Goal: Check status

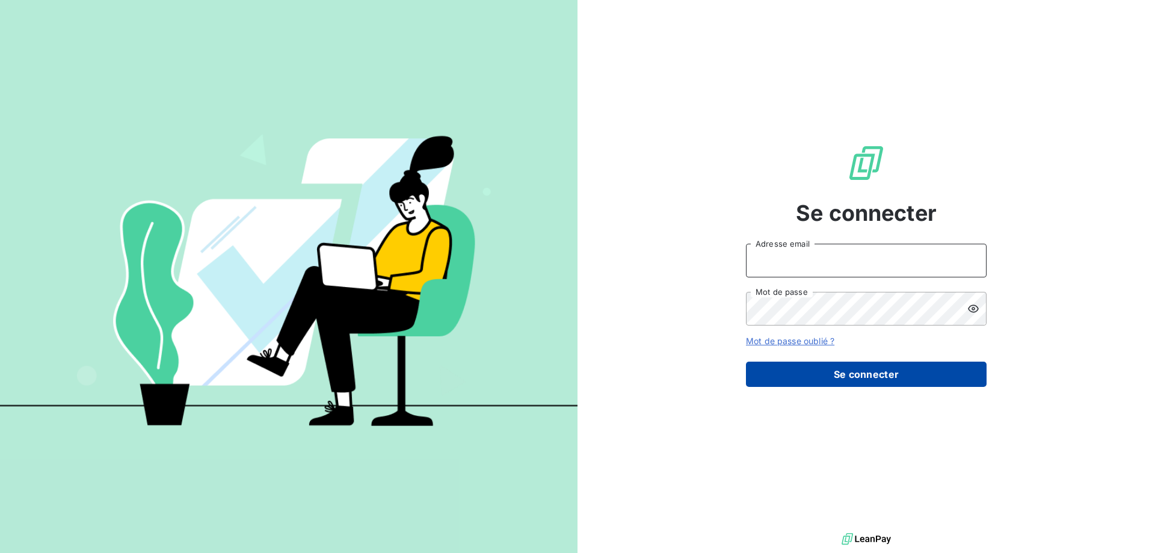
type input "[EMAIL_ADDRESS][DOMAIN_NAME]"
click at [827, 371] on button "Se connecter" at bounding box center [866, 373] width 241 height 25
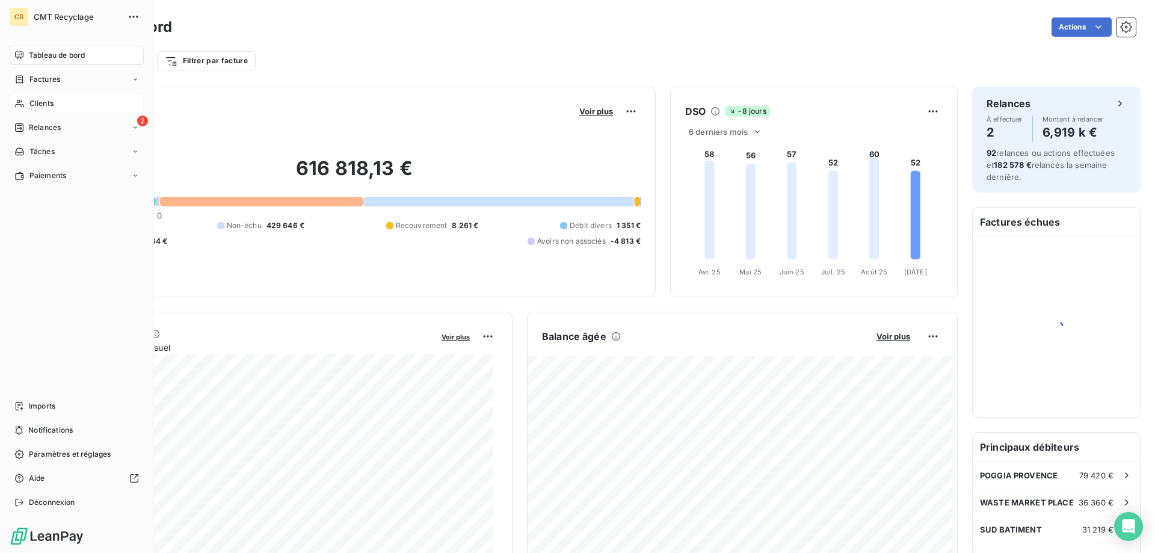
click at [23, 100] on icon at bounding box center [19, 104] width 10 height 10
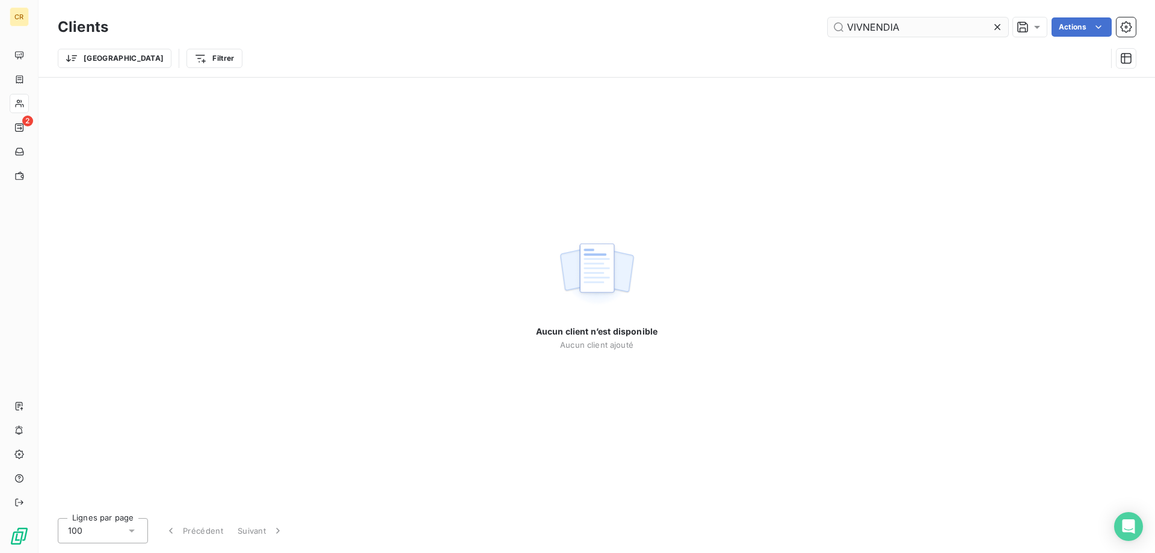
click at [854, 24] on input "VIVNENDIA" at bounding box center [917, 26] width 180 height 19
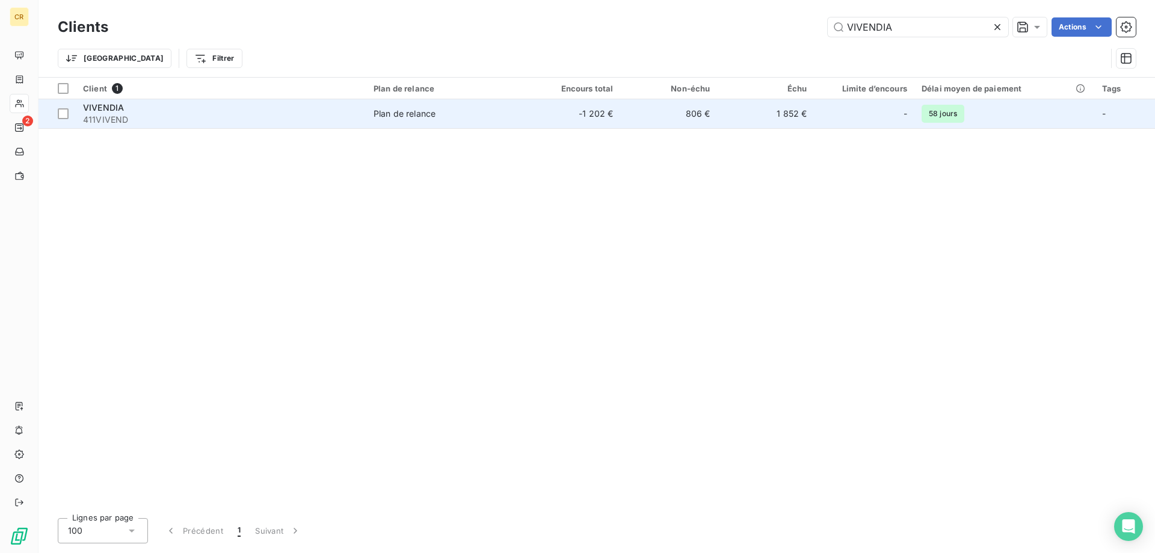
type input "VIVENDIA"
click at [426, 121] on td "Plan de relance" at bounding box center [445, 113] width 158 height 29
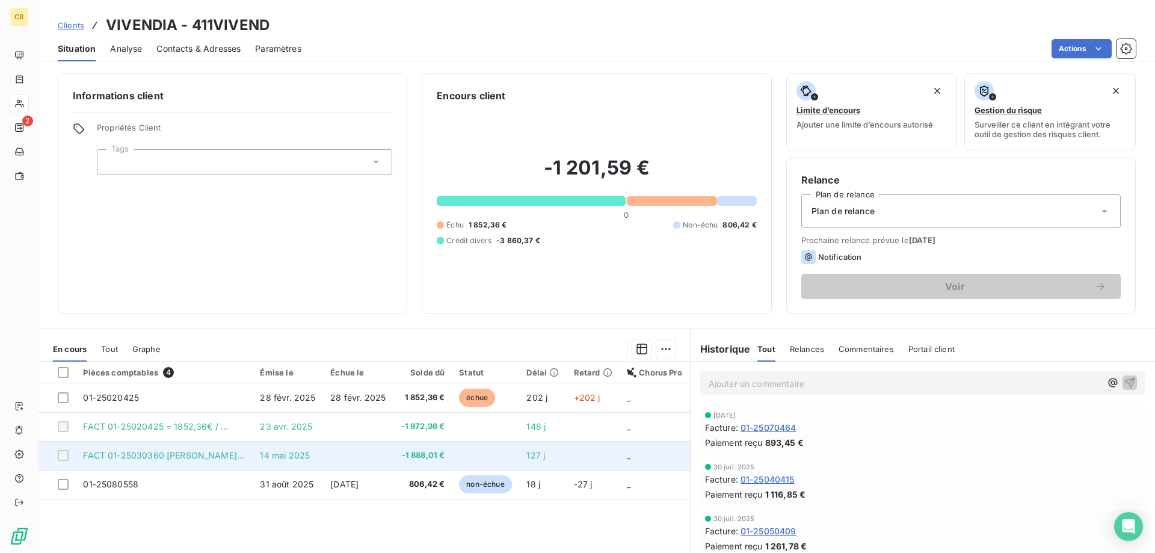
click at [260, 452] on span "14 mai 2025" at bounding box center [285, 455] width 50 height 10
click at [229, 457] on span "FACT 01-25030360 [PERSON_NAME]..." at bounding box center [163, 455] width 161 height 10
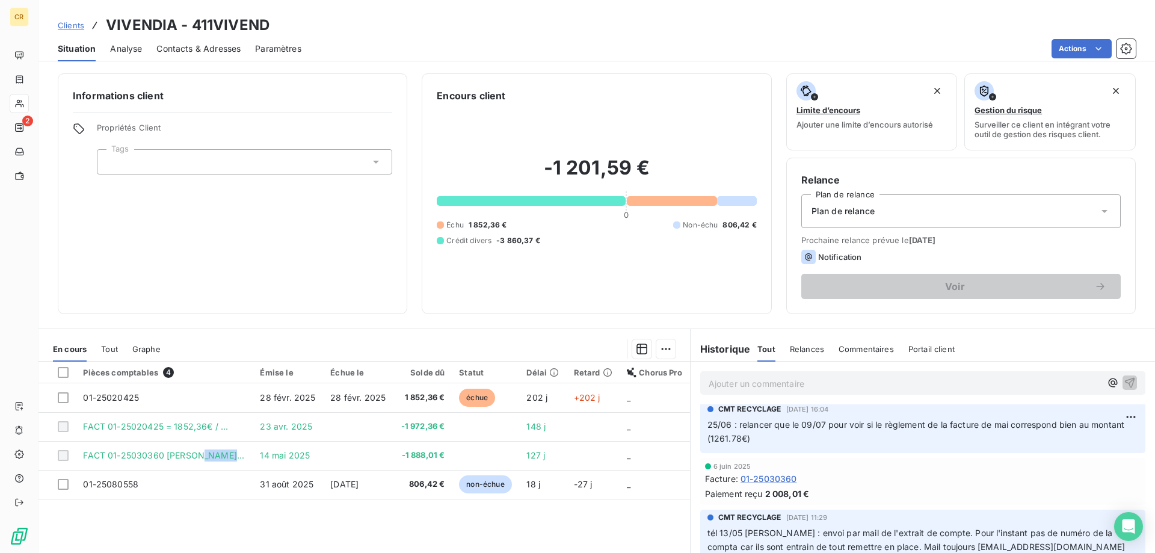
scroll to position [321, 0]
